Goal: Information Seeking & Learning: Learn about a topic

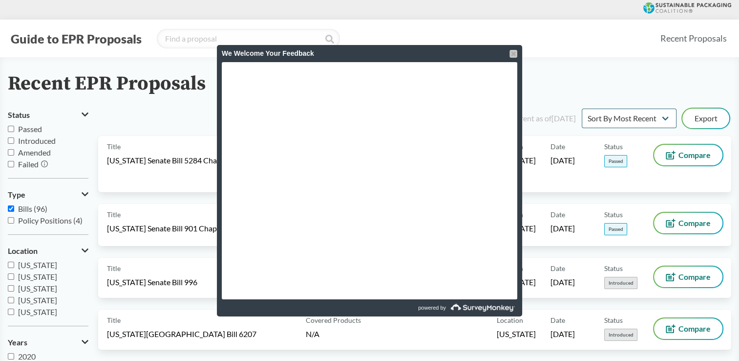
click at [511, 50] on div at bounding box center [514, 54] width 8 height 8
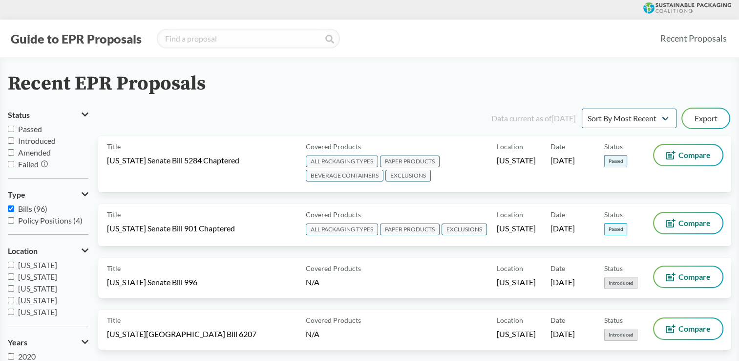
click at [651, 54] on div "Guide to EPR Proposals Recent Proposals" at bounding box center [369, 39] width 739 height 38
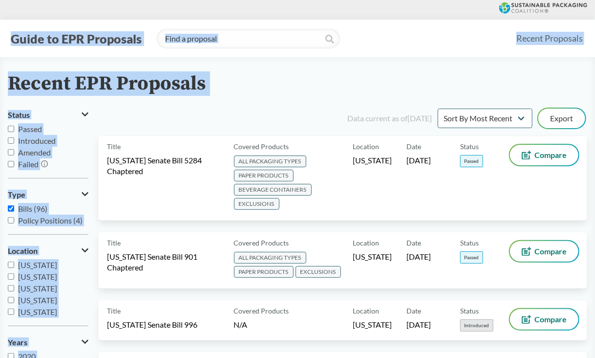
drag, startPoint x: 190, startPoint y: 101, endPoint x: 61, endPoint y: -33, distance: 185.9
click at [278, 81] on div "Recent EPR Proposals" at bounding box center [297, 84] width 579 height 22
